Goal: Transaction & Acquisition: Obtain resource

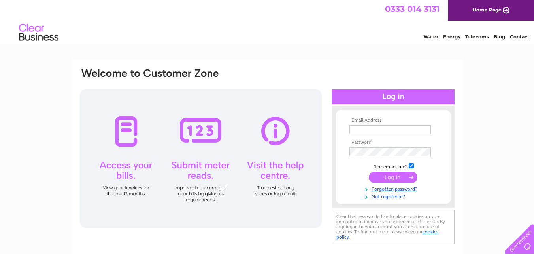
click at [0, 86] on div "Email Address: Password:" at bounding box center [267, 237] width 534 height 357
click at [369, 135] on td at bounding box center [394, 129] width 92 height 13
click at [368, 130] on input "text" at bounding box center [390, 129] width 81 height 9
paste input "noorsuperstore@outlook.com"
type input "noorsuperstore@outlook.com"
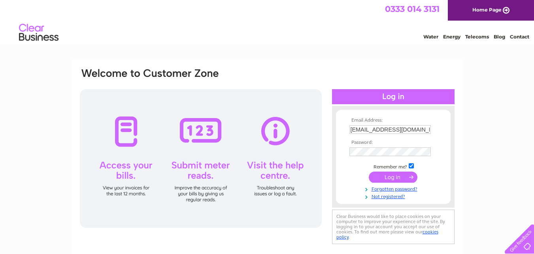
drag, startPoint x: 0, startPoint y: 127, endPoint x: 269, endPoint y: 153, distance: 270.2
click at [1, 128] on div "Email Address: noorsuperstore@outlook.com Password:" at bounding box center [267, 237] width 534 height 357
click at [384, 176] on input "submit" at bounding box center [393, 177] width 49 height 11
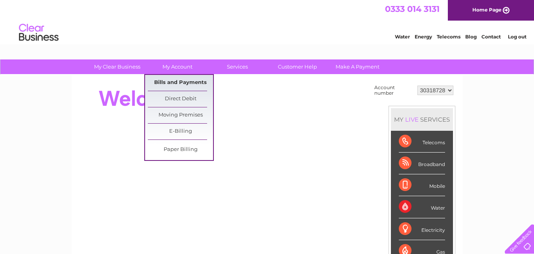
click at [178, 85] on link "Bills and Payments" at bounding box center [180, 83] width 65 height 16
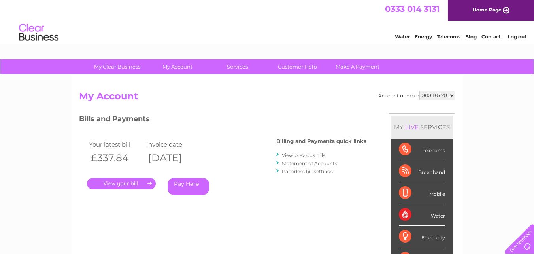
scroll to position [40, 0]
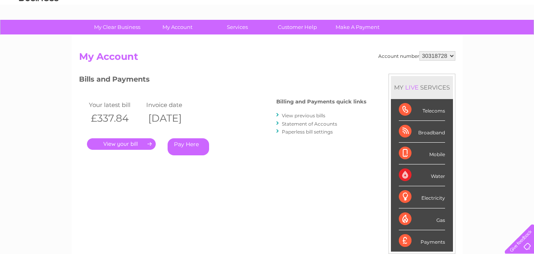
click at [135, 145] on link "." at bounding box center [121, 143] width 69 height 11
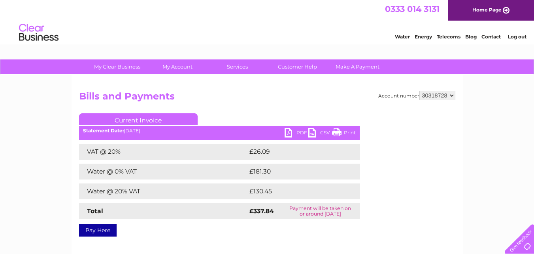
click at [293, 133] on link "PDF" at bounding box center [297, 133] width 24 height 11
click at [28, 106] on div "My Clear Business Login Details My Details My Preferences Link Account My Accou…" at bounding box center [267, 245] width 534 height 372
